Goal: Complete application form

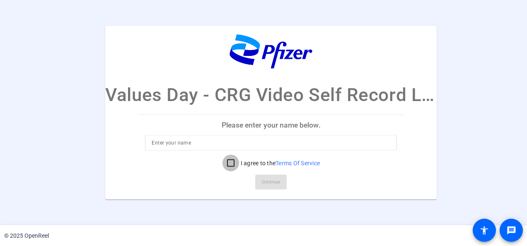
click at [230, 159] on input "I agree to the Terms Of Service" at bounding box center [231, 163] width 17 height 17
checkbox input "true"
click at [227, 143] on input at bounding box center [271, 143] width 239 height 10
type input "[PERSON_NAME]"
click at [266, 178] on span "Continue" at bounding box center [271, 182] width 18 height 12
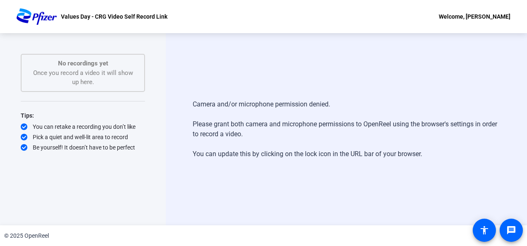
click at [381, 123] on div "Camera and/or microphone permission denied. Please grant both camera and microp…" at bounding box center [346, 129] width 307 height 76
drag, startPoint x: 496, startPoint y: 0, endPoint x: 240, endPoint y: 114, distance: 279.9
click at [240, 114] on div "Camera and/or microphone permission denied. Please grant both camera and microp…" at bounding box center [346, 129] width 307 height 76
